Goal: Transaction & Acquisition: Purchase product/service

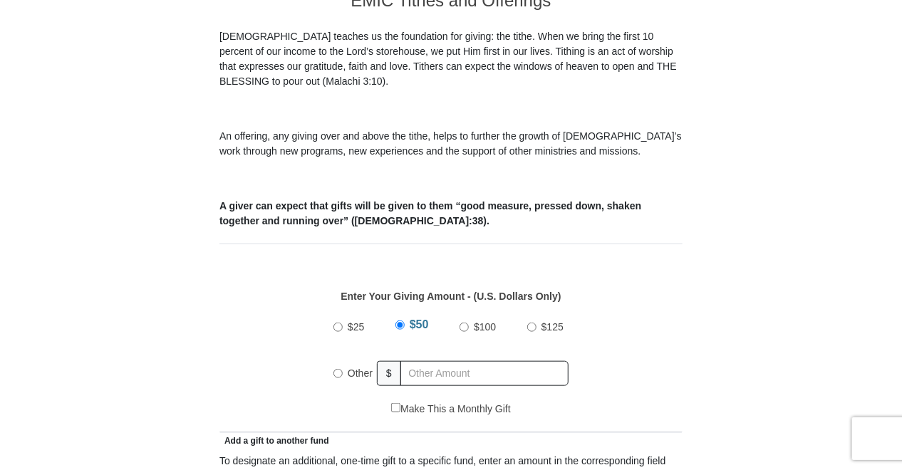
scroll to position [499, 0]
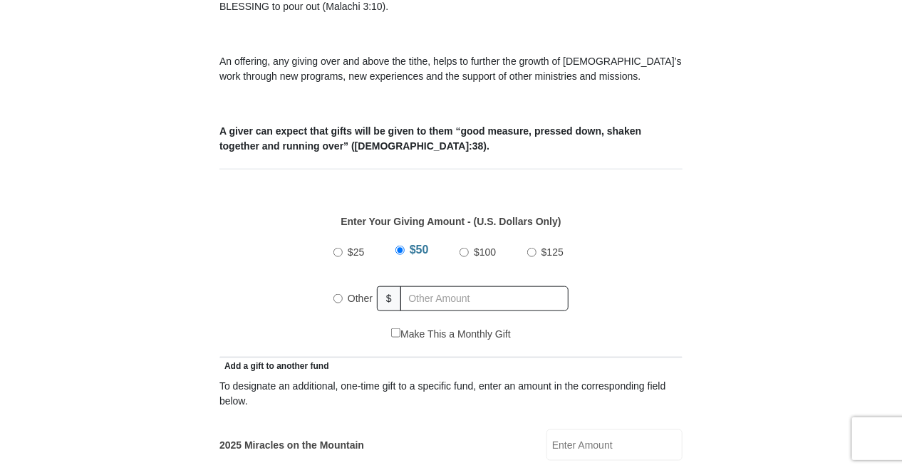
click at [341, 294] on input "Other" at bounding box center [337, 298] width 9 height 9
radio input "true"
click at [452, 286] on input "text" at bounding box center [486, 298] width 163 height 25
type input "1511"
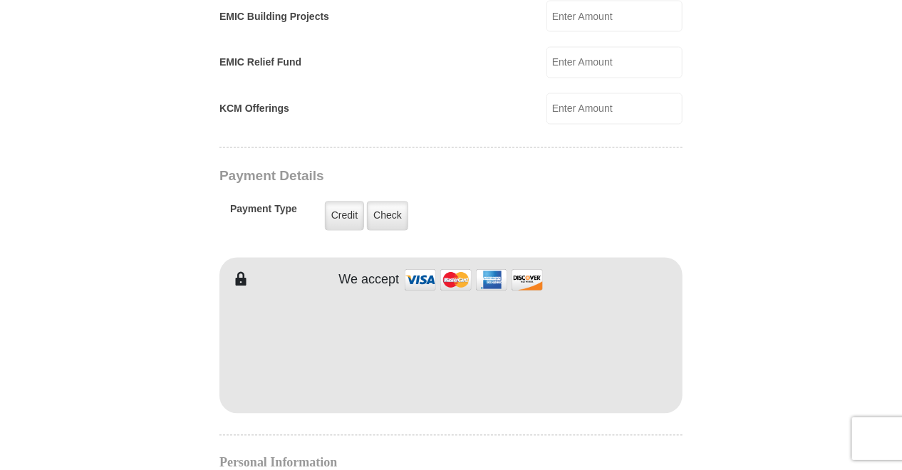
scroll to position [1068, 0]
click at [640, 193] on div "EMIC Tithes and Offerings The [DEMOGRAPHIC_DATA] teaches us the foundation for …" at bounding box center [450, 224] width 463 height 1785
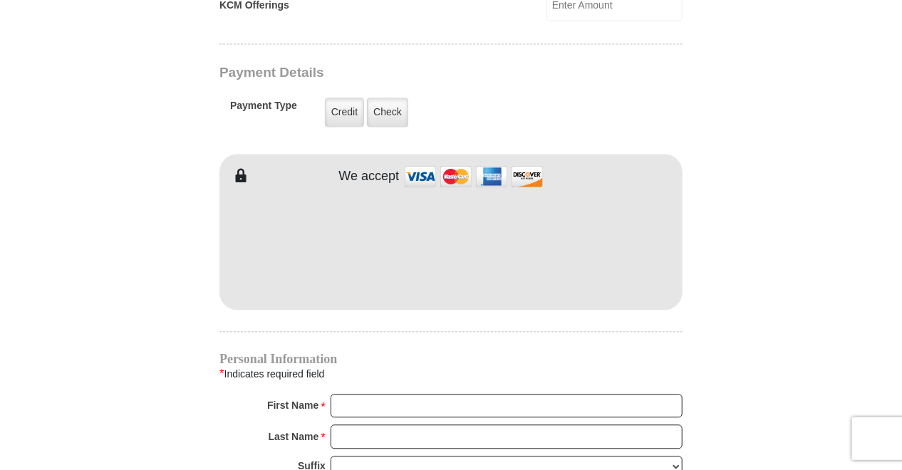
scroll to position [1282, 0]
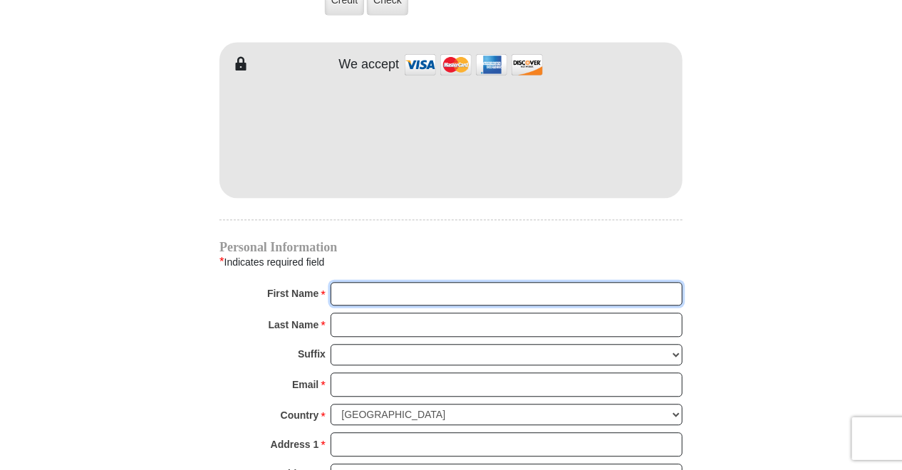
click at [386, 282] on input "First Name *" at bounding box center [506, 294] width 352 height 24
type input "[PERSON_NAME]"
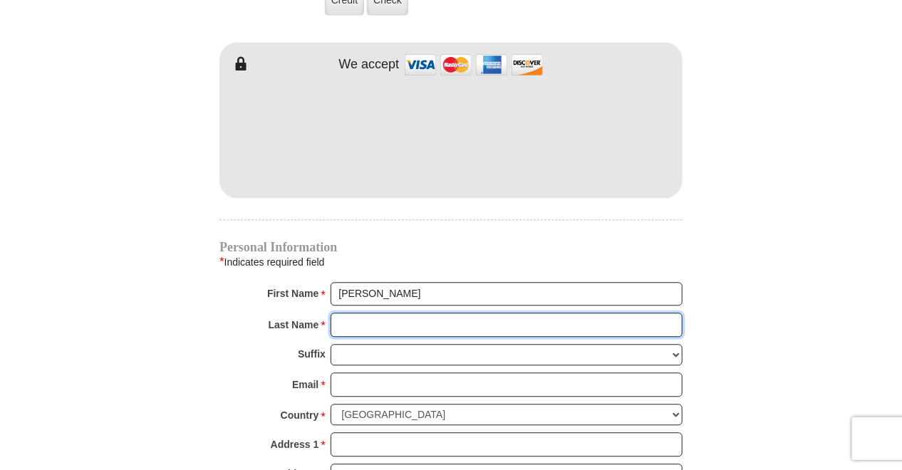
type input "[PERSON_NAME]"
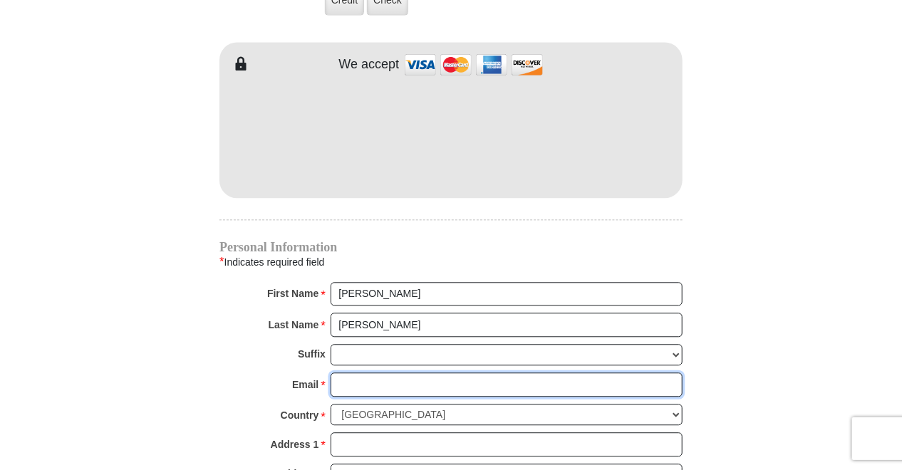
type input "[EMAIL_ADDRESS][DOMAIN_NAME]"
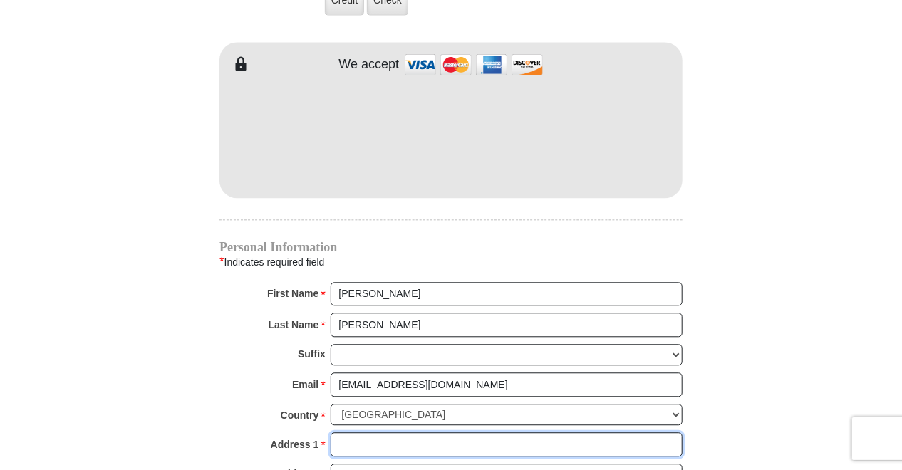
type input "[STREET_ADDRESS]"
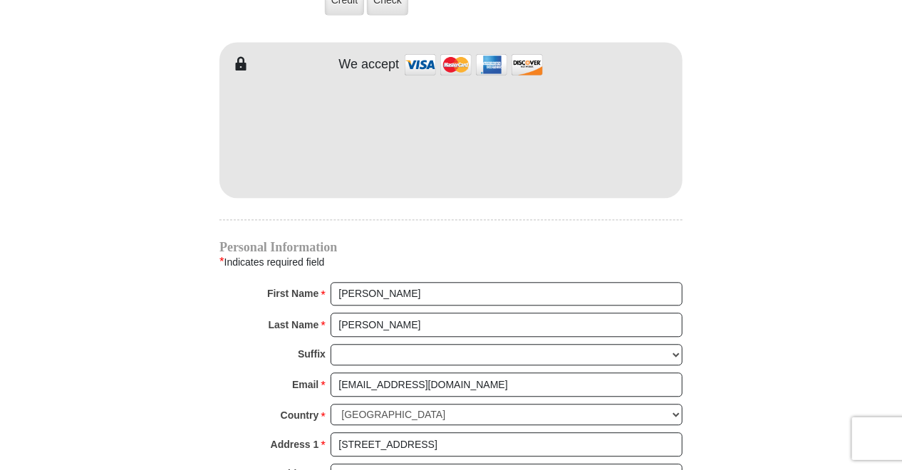
type input "[GEOGRAPHIC_DATA]"
select select "[GEOGRAPHIC_DATA]"
type input "76179"
type input "6198071403"
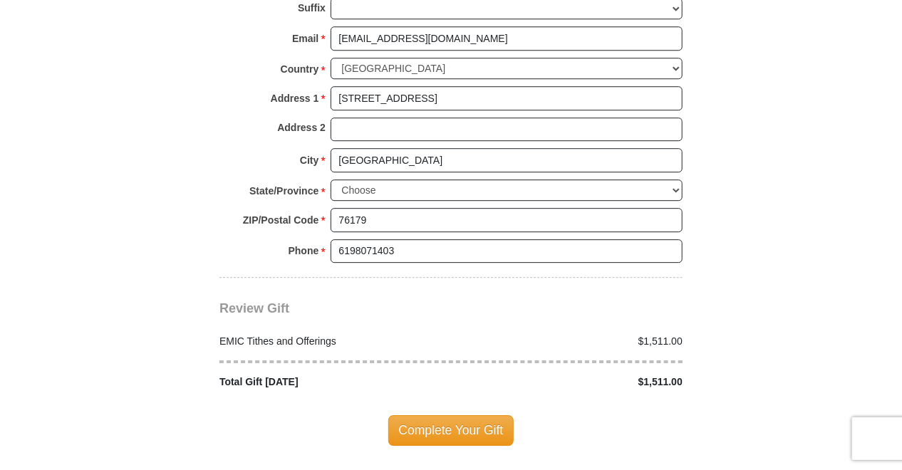
scroll to position [1638, 0]
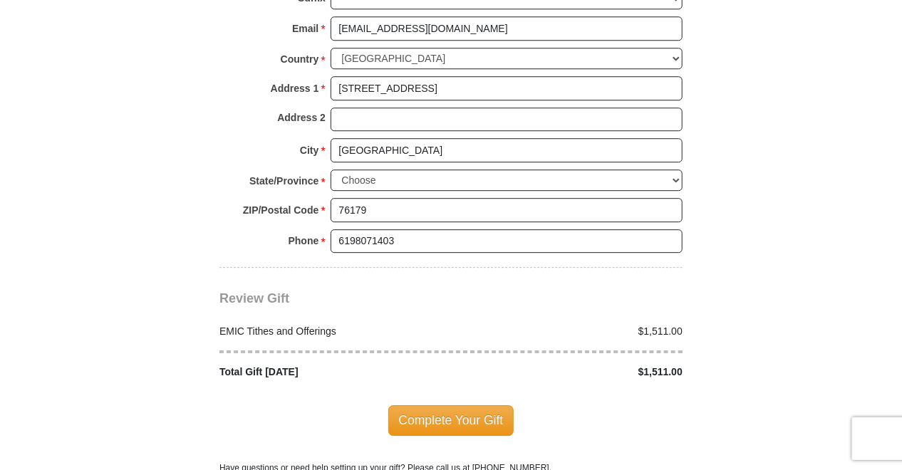
click at [462, 405] on span "Complete Your Gift" at bounding box center [451, 420] width 126 height 30
